Goal: Transaction & Acquisition: Purchase product/service

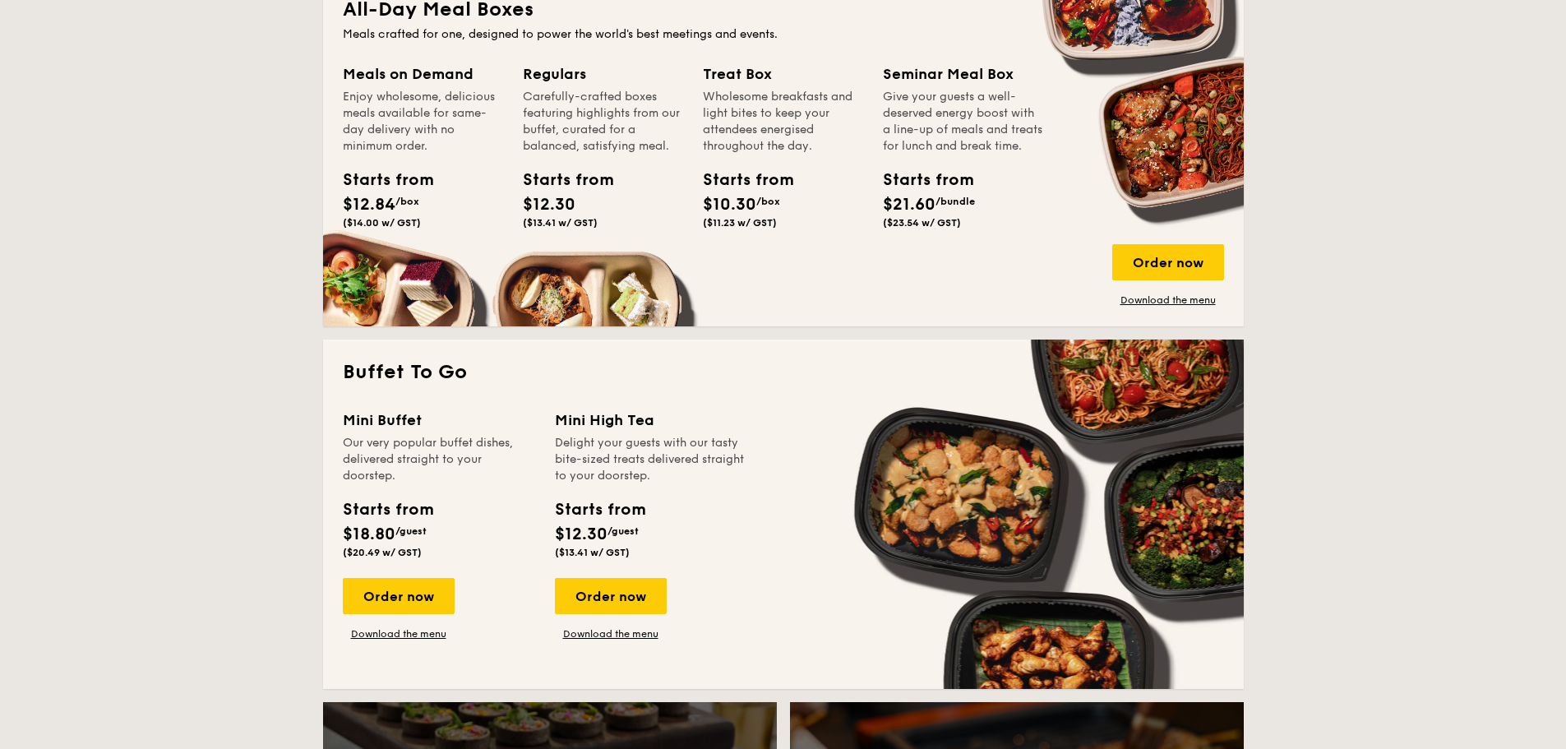
scroll to position [1233, 0]
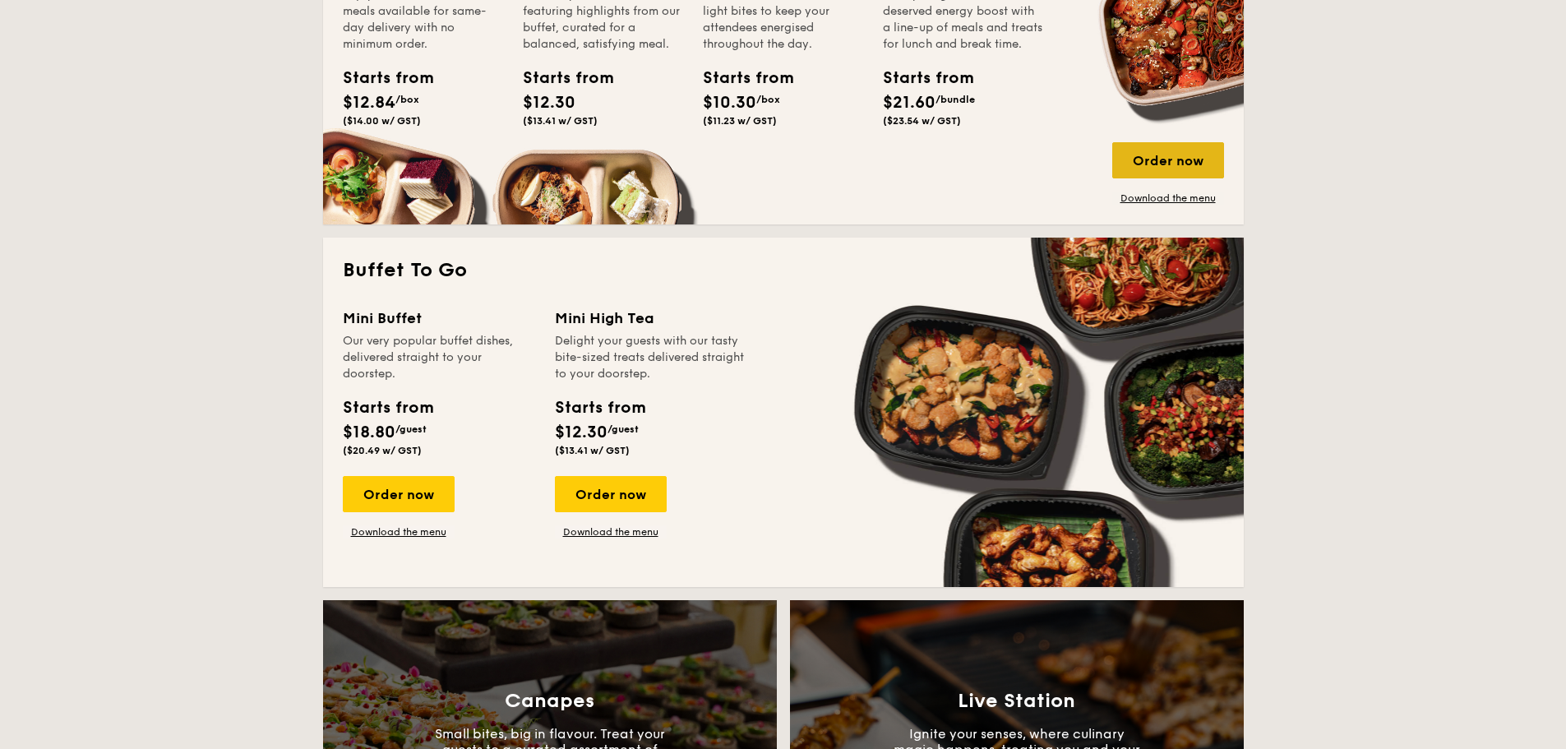
click at [1140, 160] on div "Order now" at bounding box center [1168, 160] width 112 height 36
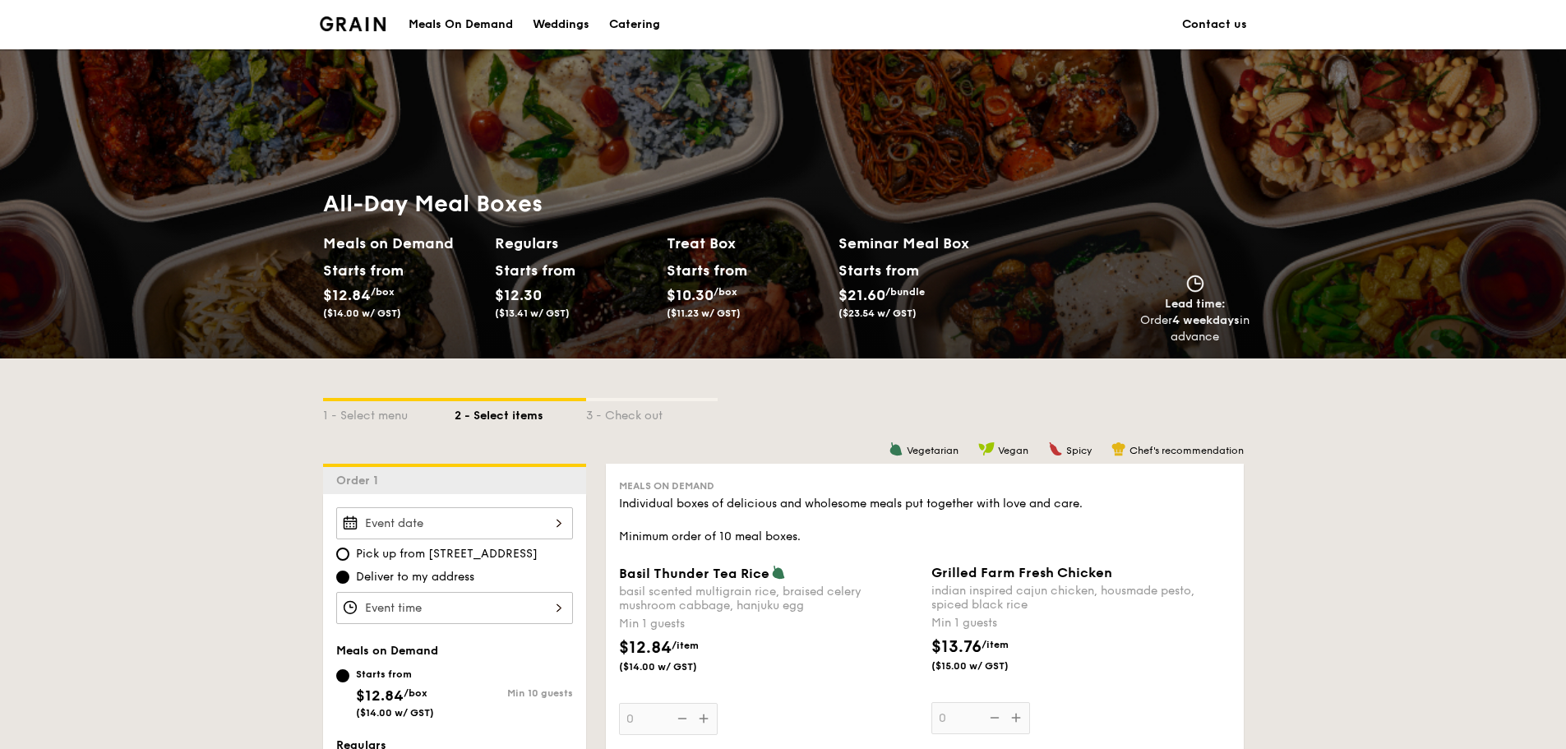
scroll to position [3030, 0]
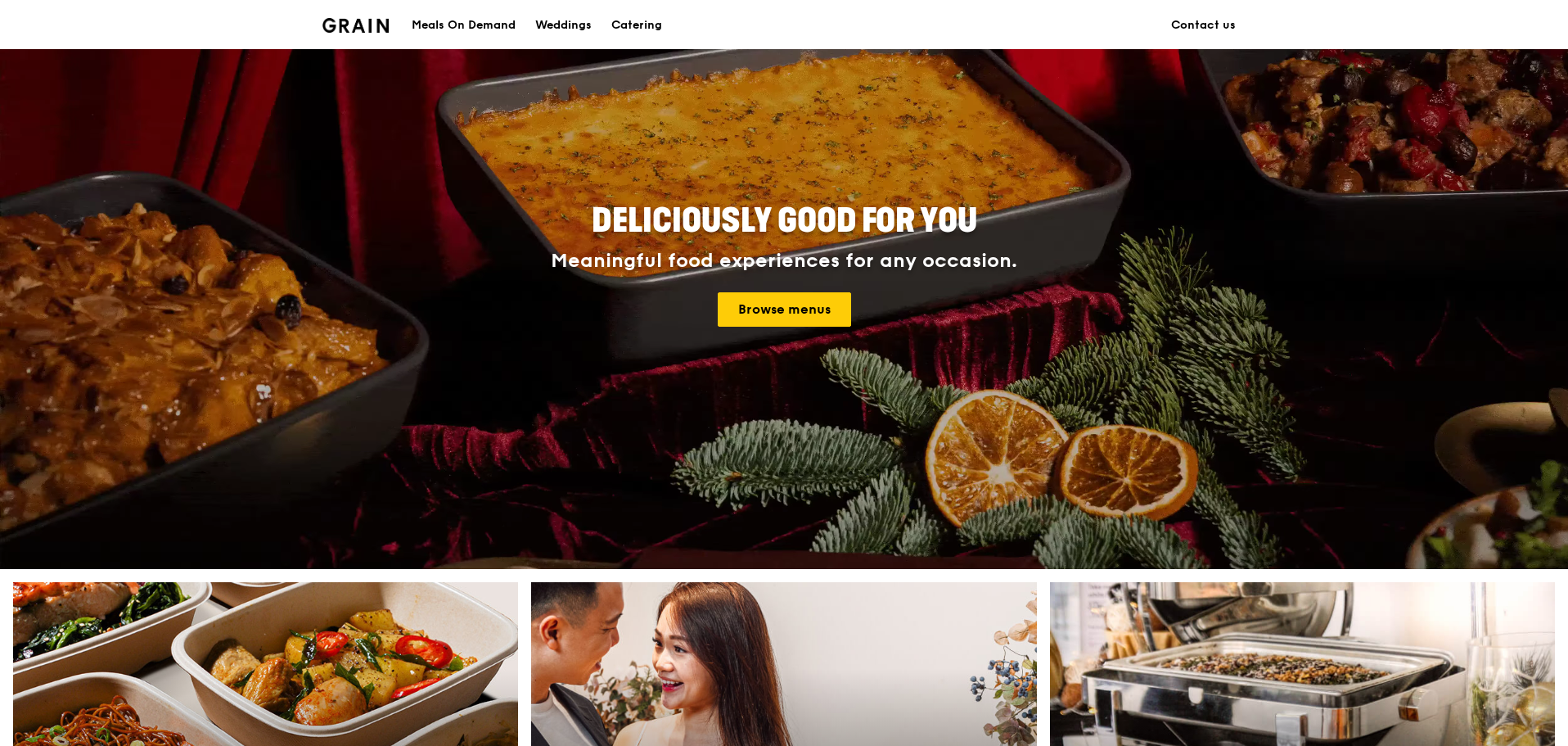
scroll to position [495, 0]
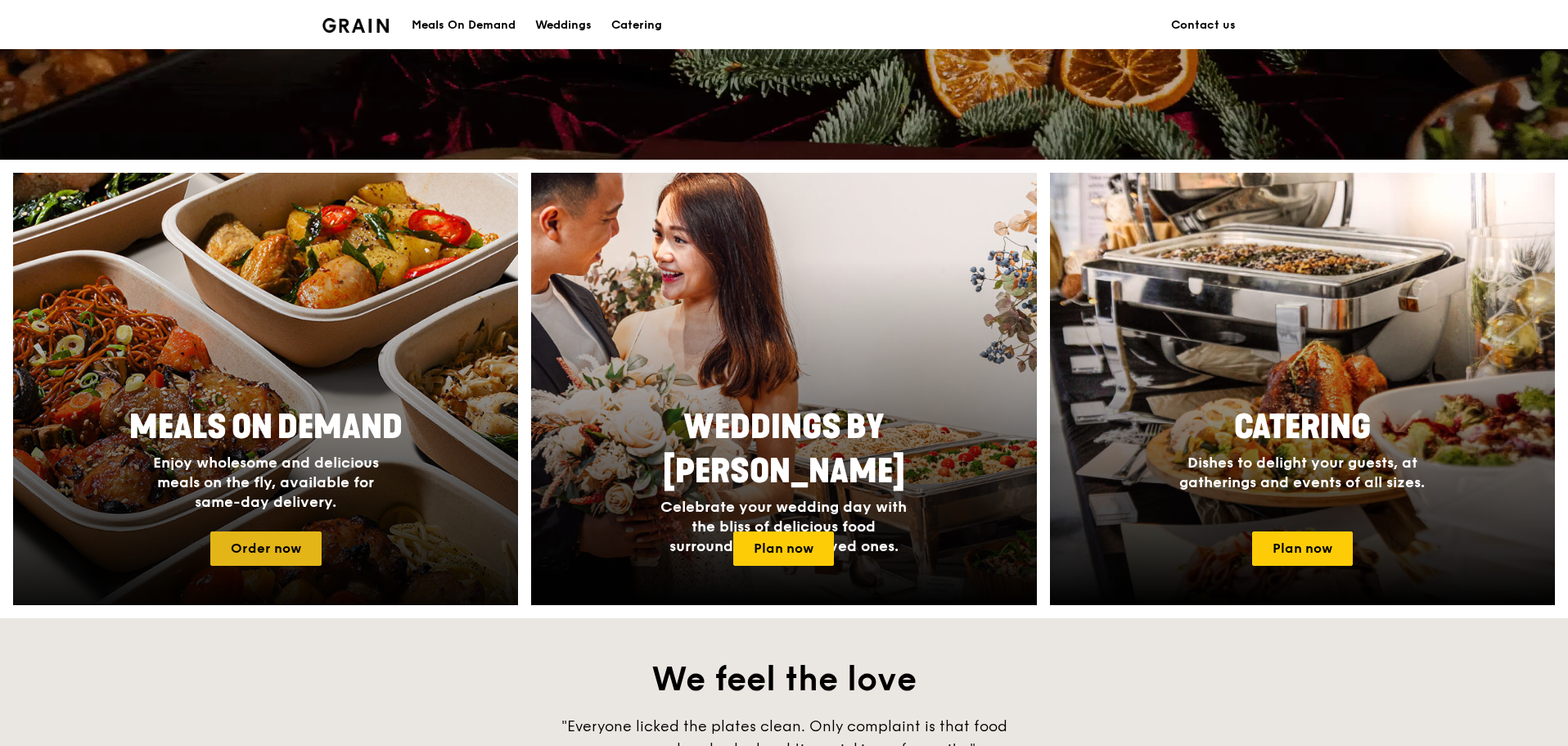
click at [260, 549] on link "Order now" at bounding box center [266, 549] width 112 height 35
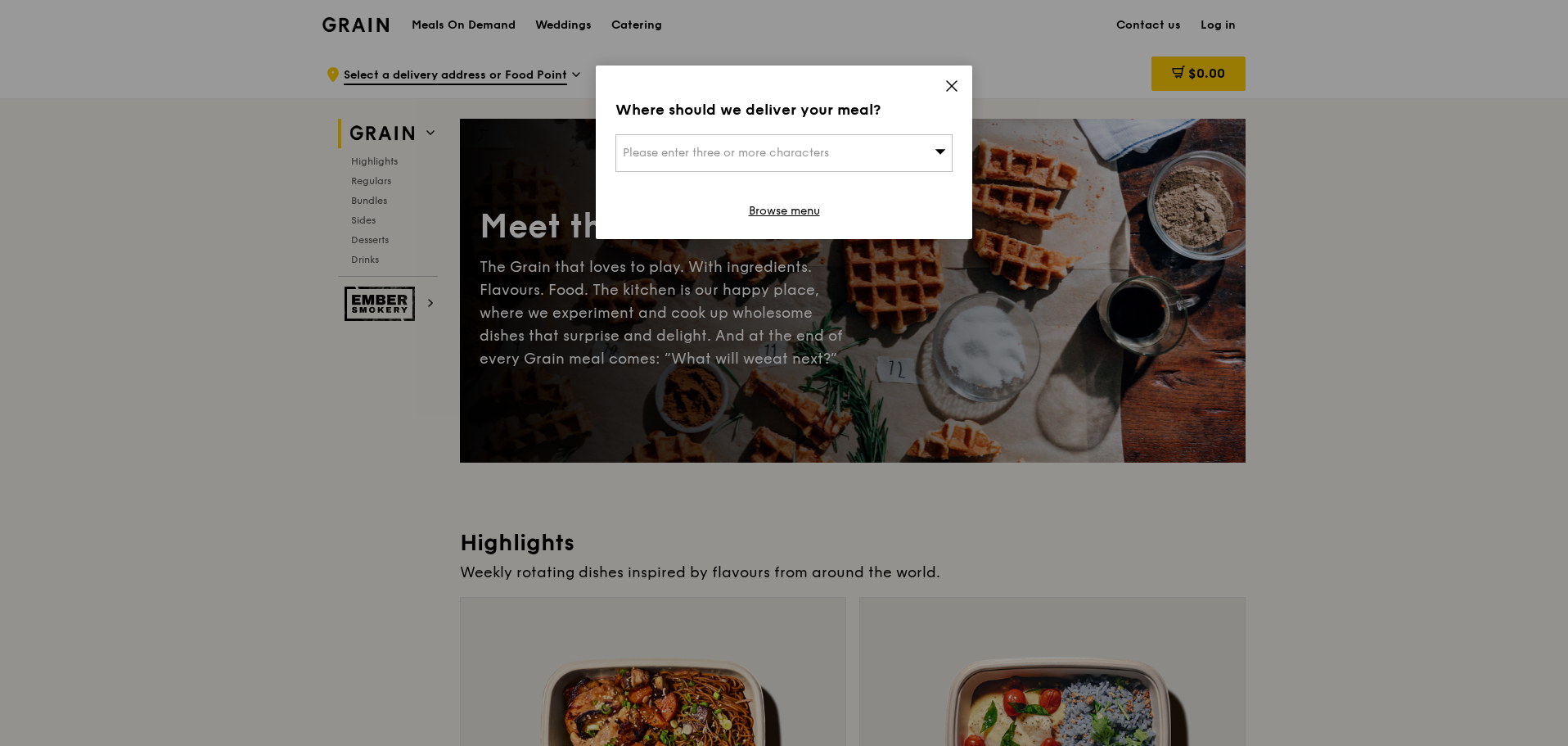
click at [934, 140] on div "Please enter three or more characters" at bounding box center [784, 153] width 337 height 38
click at [938, 90] on div "Where should we deliver your meal? Please enter three or more characters Please…" at bounding box center [784, 152] width 376 height 173
click at [949, 85] on icon at bounding box center [952, 86] width 15 height 15
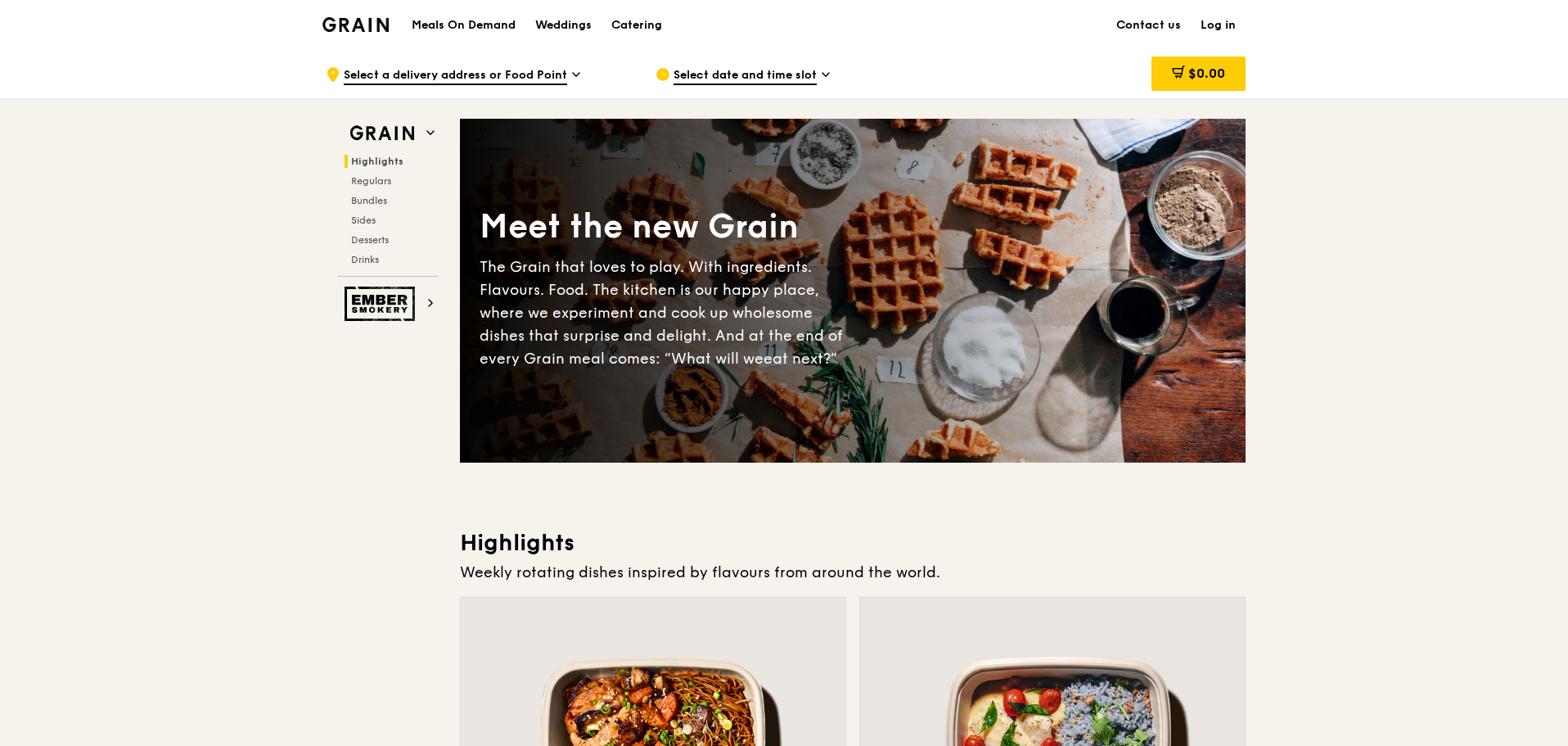
click at [459, 27] on h1 "Meals On Demand" at bounding box center [463, 25] width 104 height 16
click at [371, 177] on span "Regulars" at bounding box center [373, 181] width 44 height 12
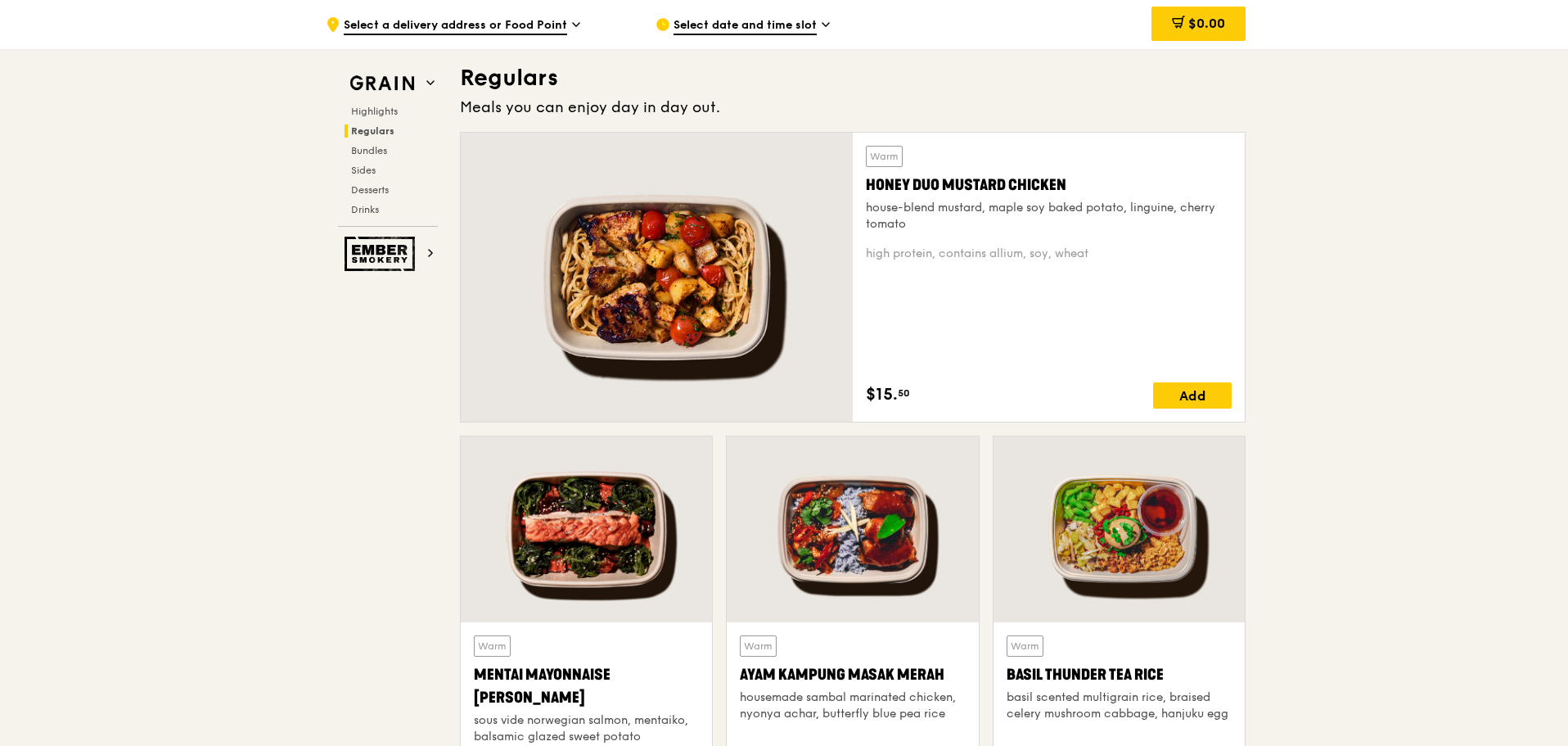
scroll to position [1061, 0]
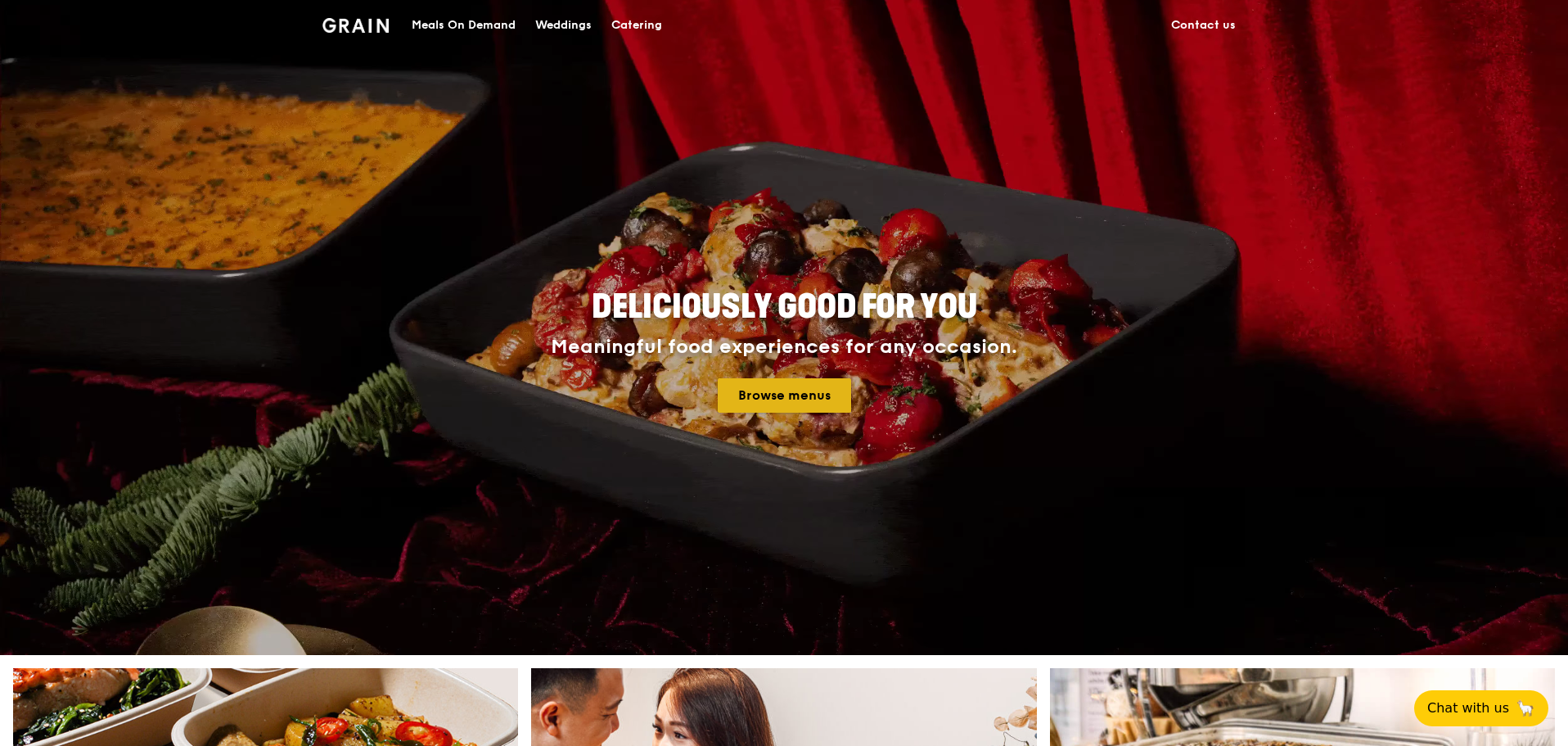
click at [786, 406] on link "Browse menus" at bounding box center [784, 395] width 133 height 35
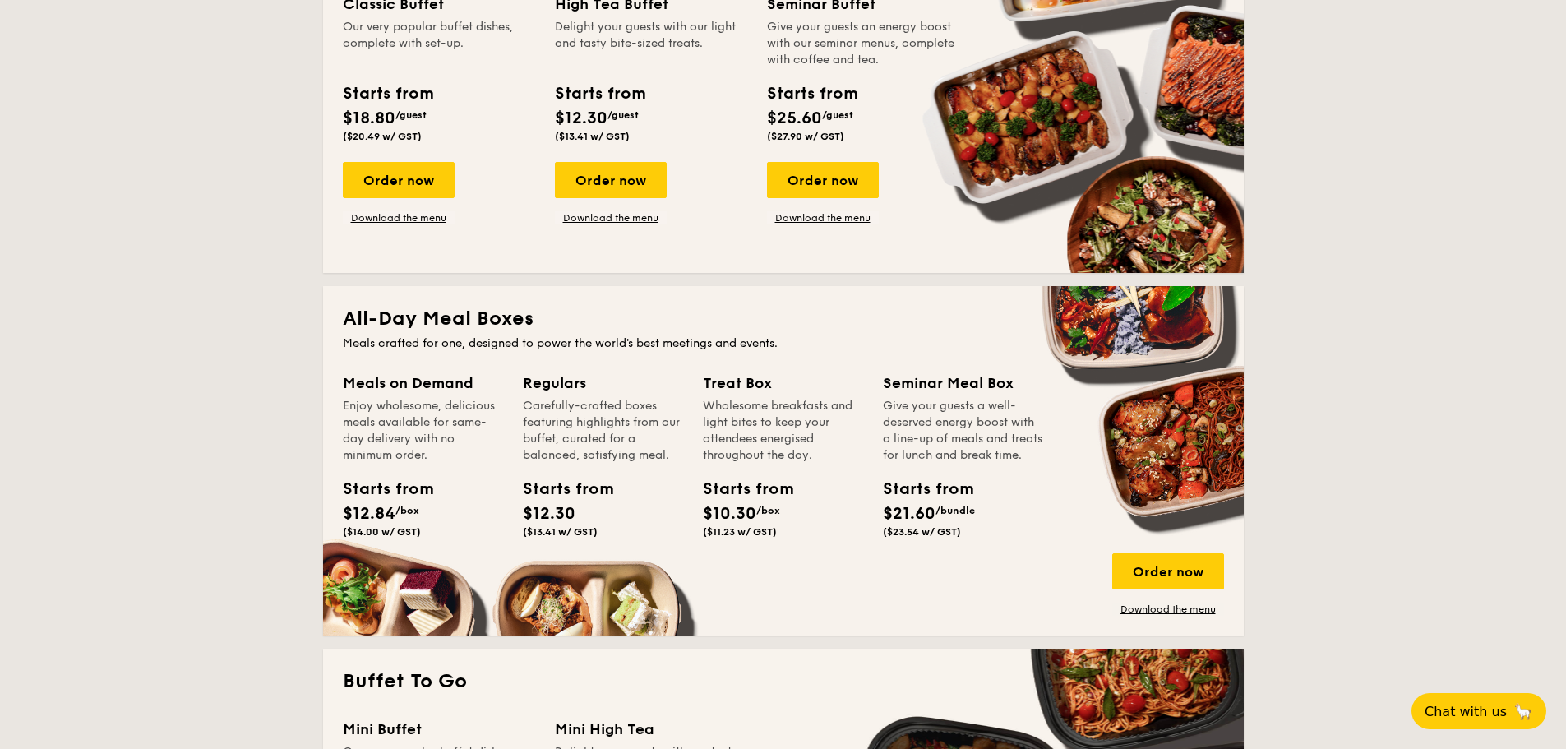
scroll to position [1315, 0]
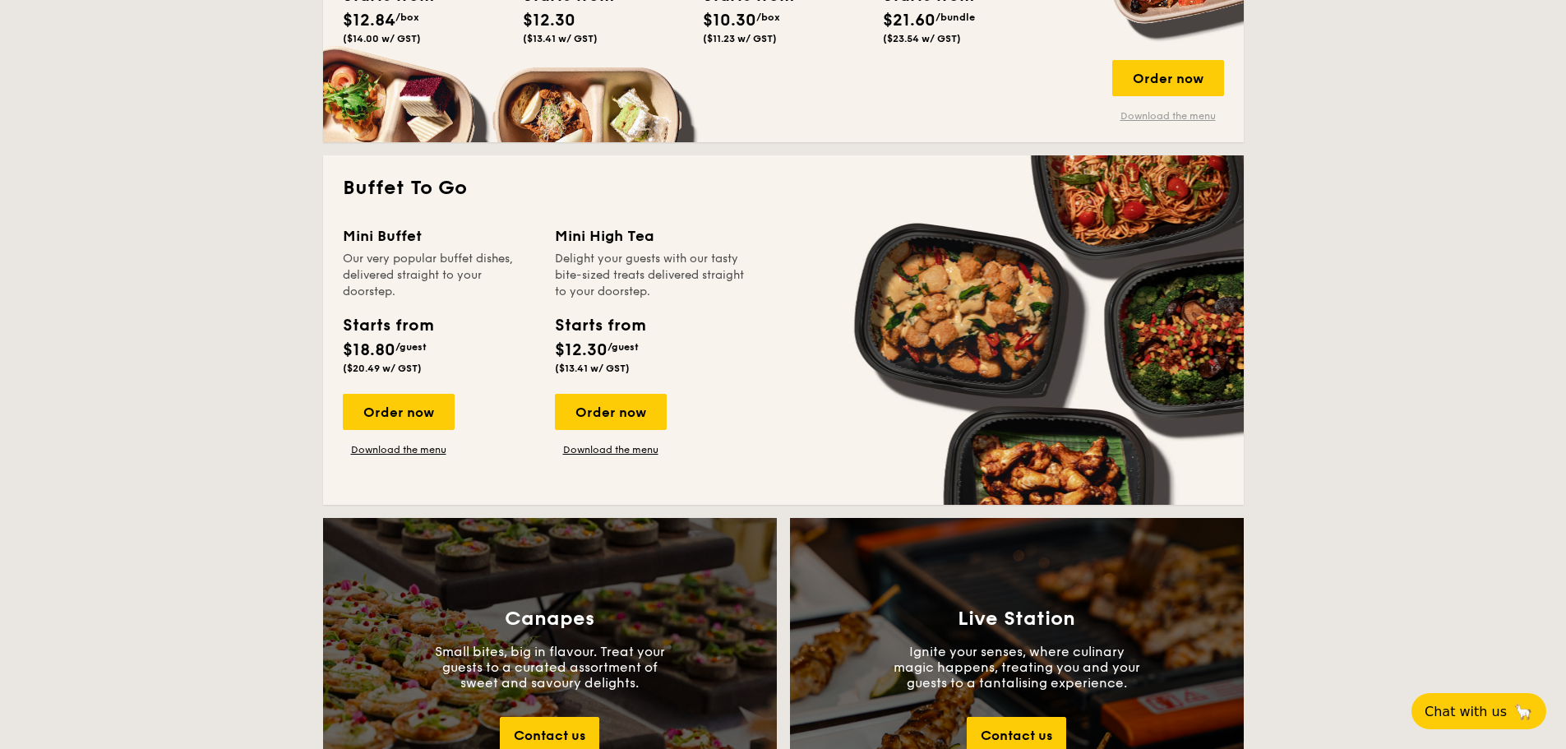
click at [1183, 119] on link "Download the menu" at bounding box center [1168, 115] width 112 height 13
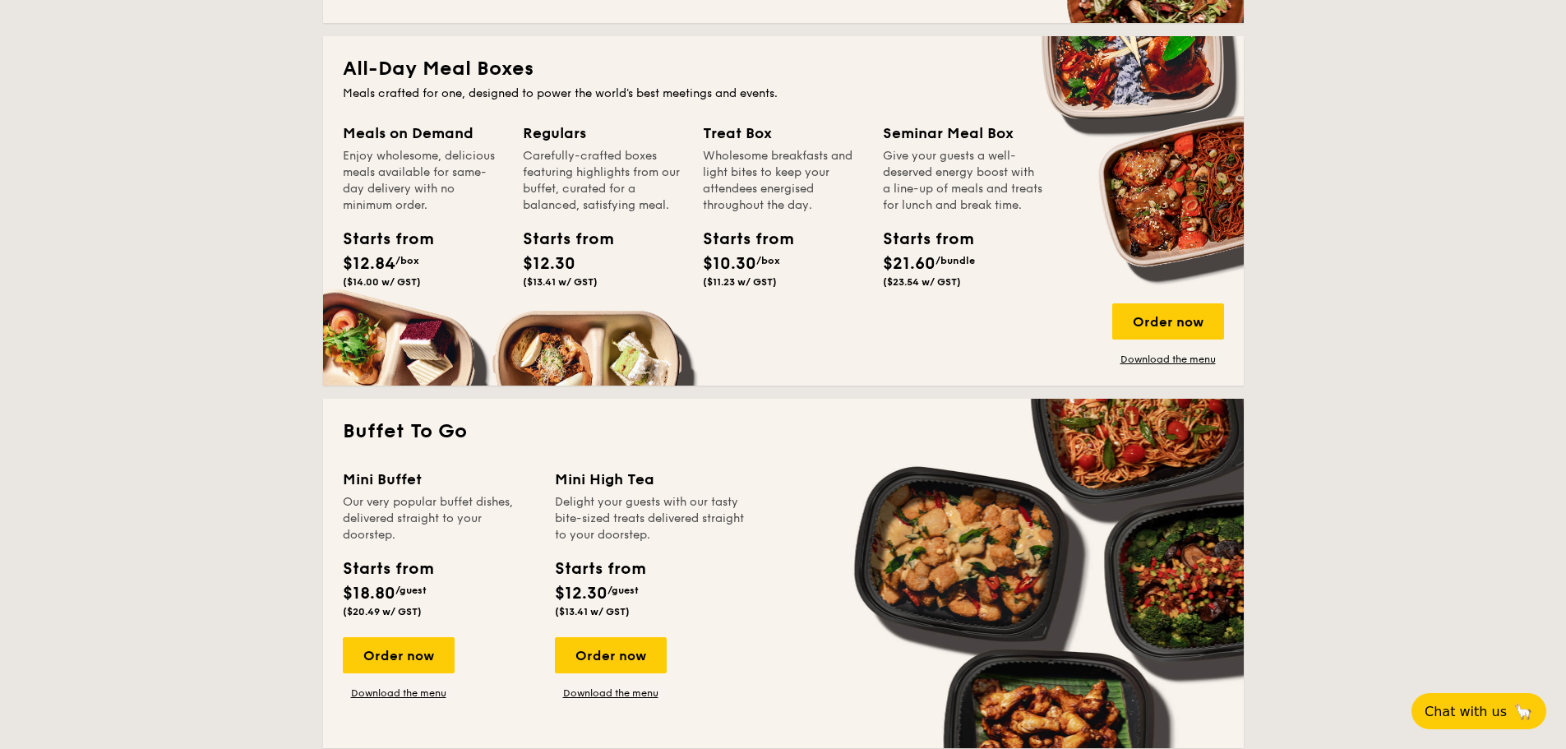
scroll to position [1069, 0]
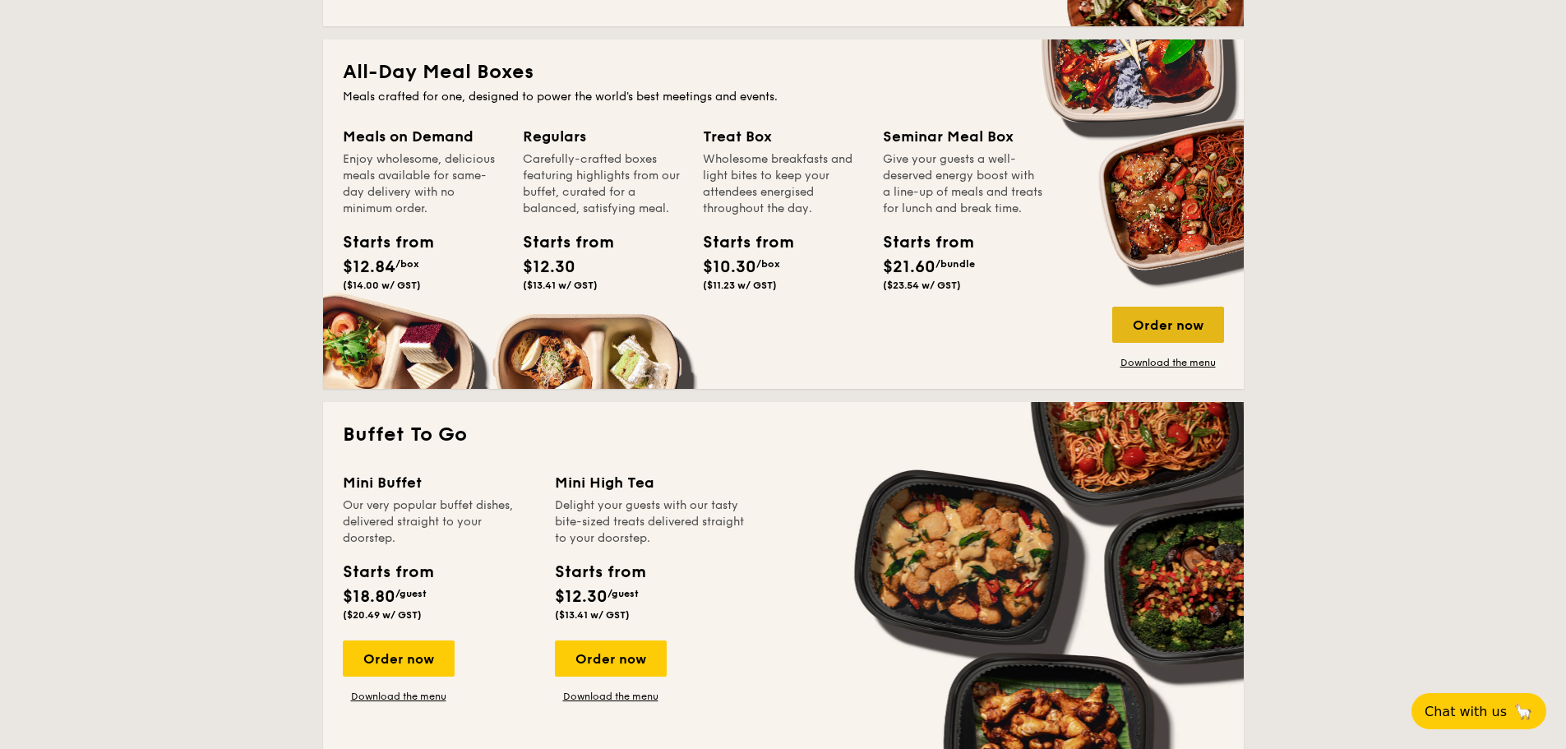
click at [1178, 329] on div "Order now" at bounding box center [1168, 325] width 112 height 36
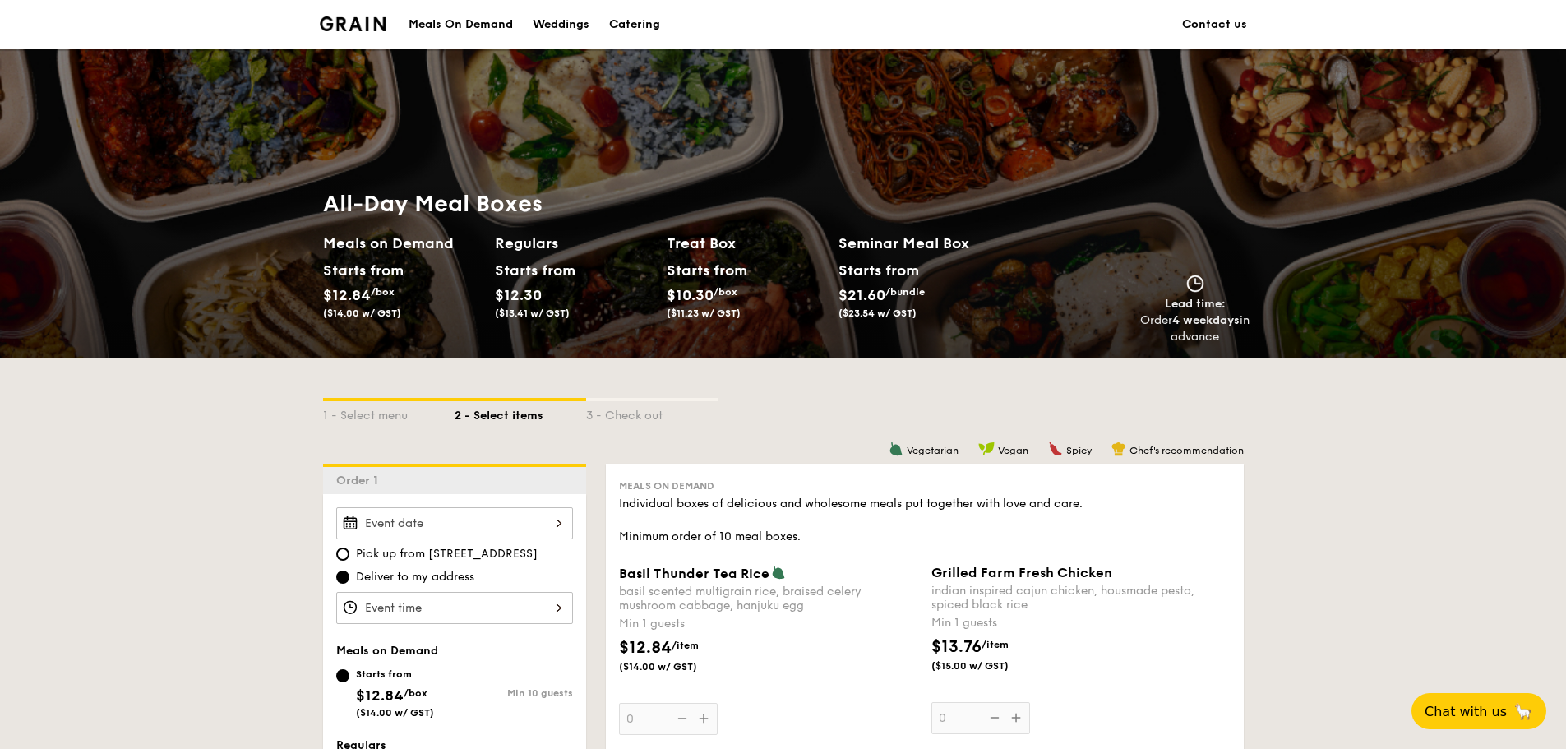
scroll to position [247, 0]
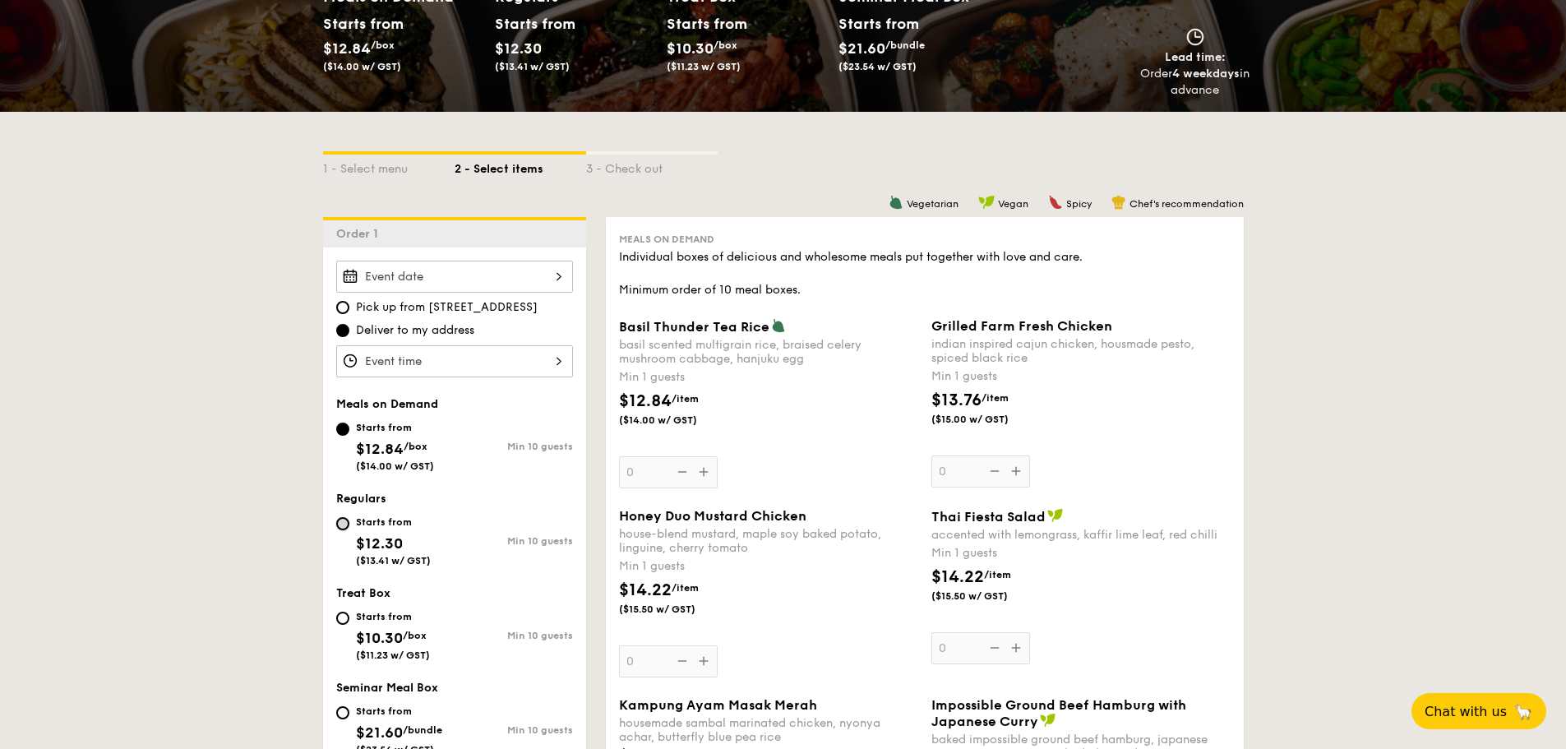
click at [337, 524] on input "Starts from $12.30 ($13.41 w/ GST) Min 10 guests" at bounding box center [342, 523] width 13 height 13
radio input "true"
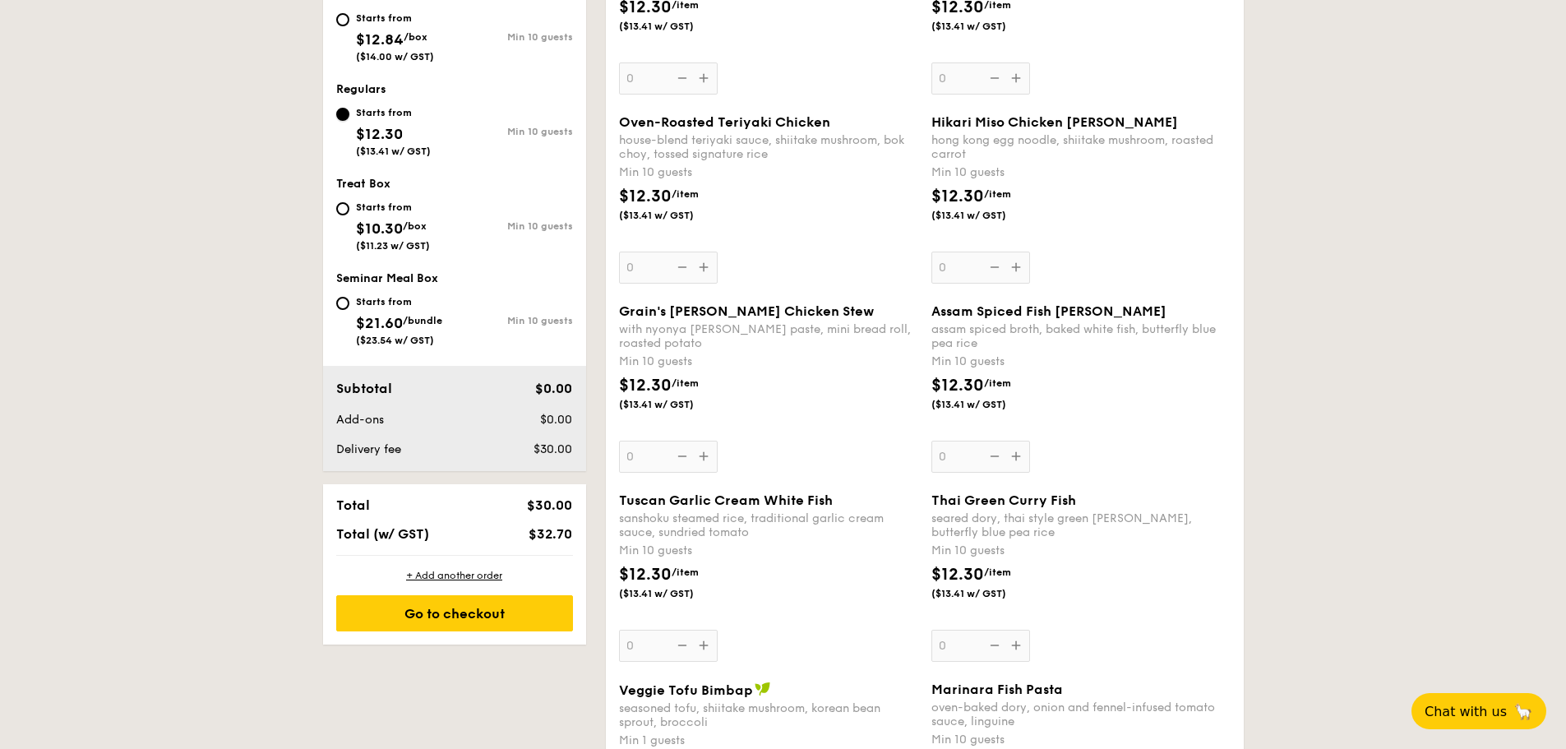
scroll to position [658, 0]
click at [341, 207] on input "Starts from $10.30 /box ($11.23 w/ GST) Min 10 guests" at bounding box center [342, 207] width 13 height 13
radio input "true"
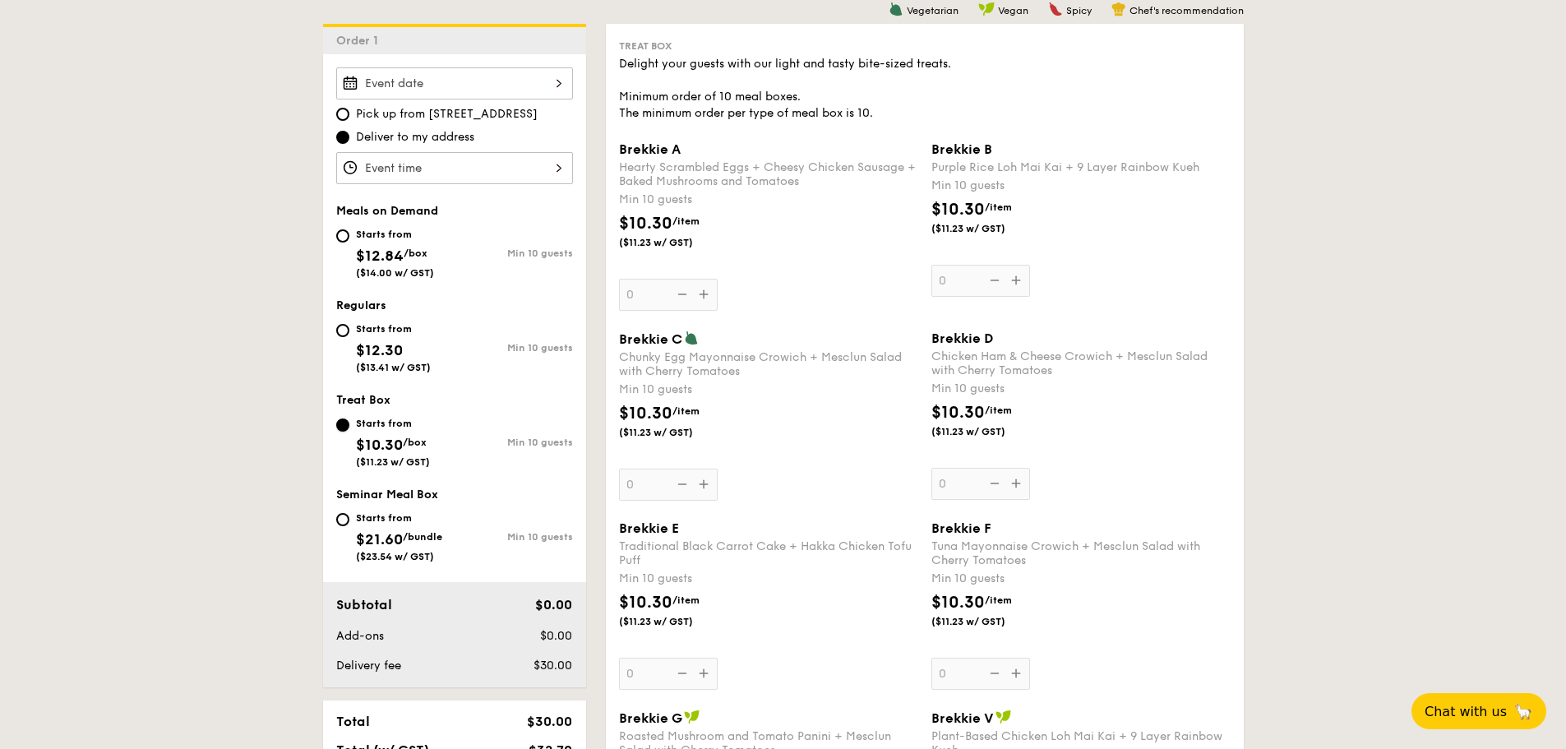
scroll to position [411, 0]
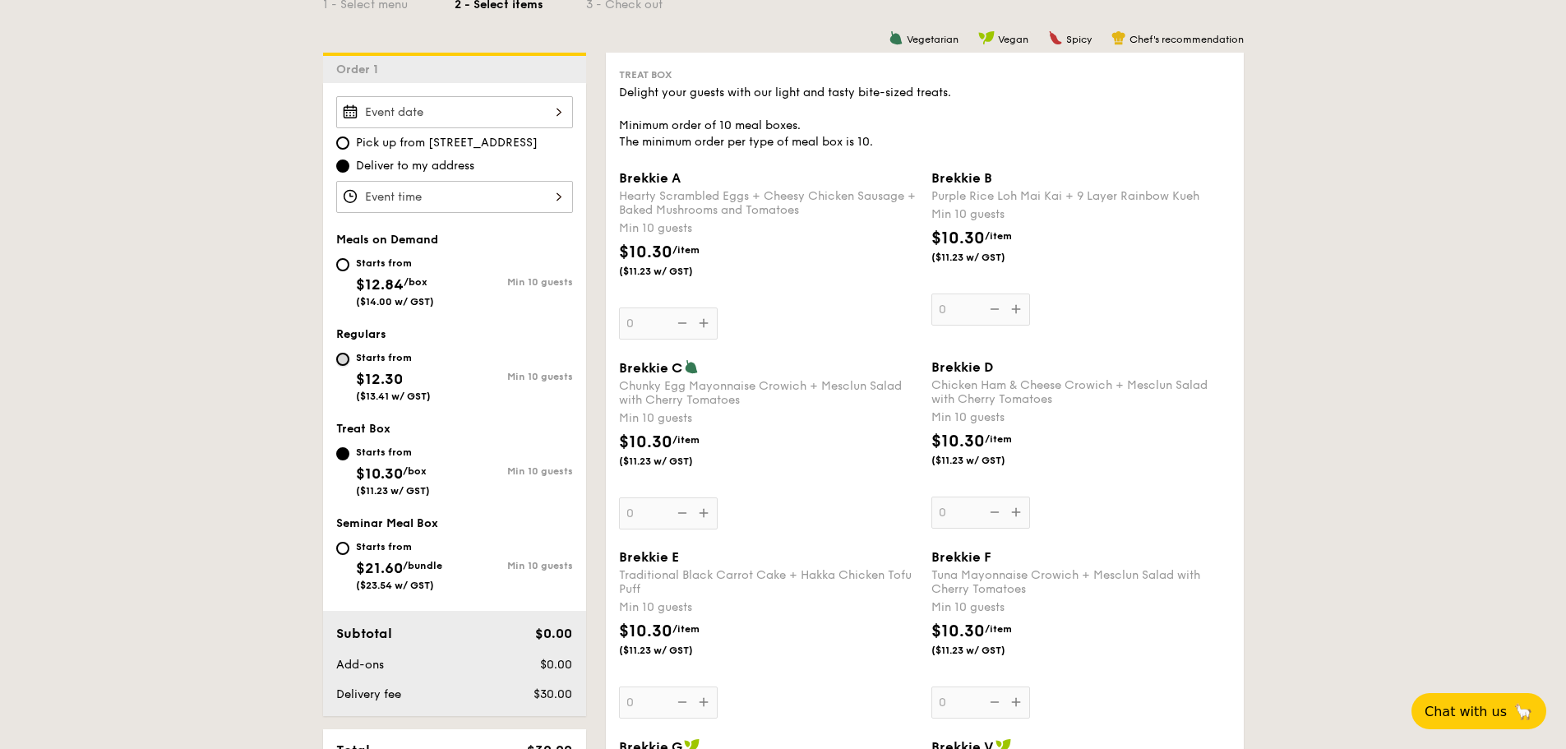
click at [341, 355] on input "Starts from $12.30 ($13.41 w/ GST) Min 10 guests" at bounding box center [342, 359] width 13 height 13
radio input "true"
